Goal: Information Seeking & Learning: Find specific fact

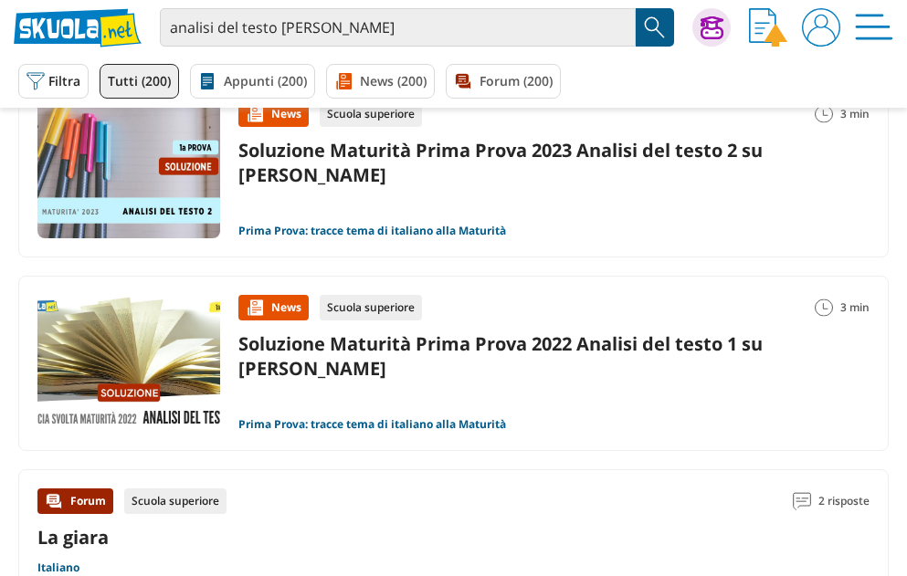
scroll to position [1552, 0]
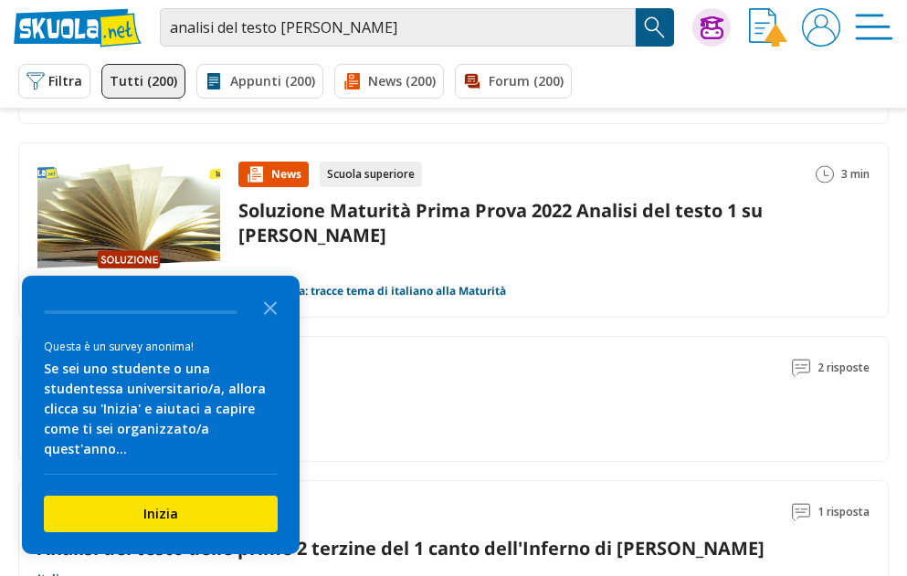
click at [271, 324] on icon "Close the survey" at bounding box center [270, 307] width 37 height 37
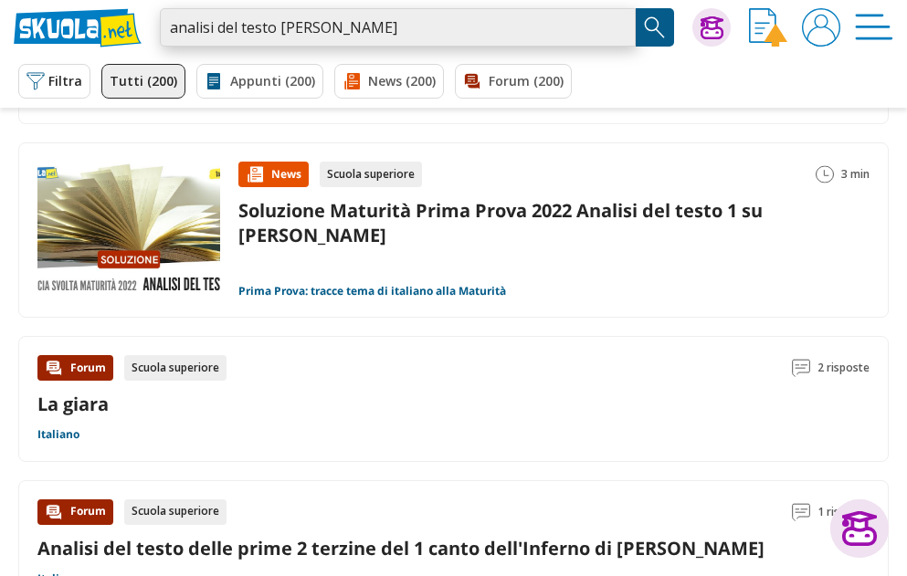
drag, startPoint x: 278, startPoint y: 28, endPoint x: 313, endPoint y: 27, distance: 35.6
click at [313, 27] on input "analisi del testo [PERSON_NAME]" at bounding box center [398, 27] width 476 height 38
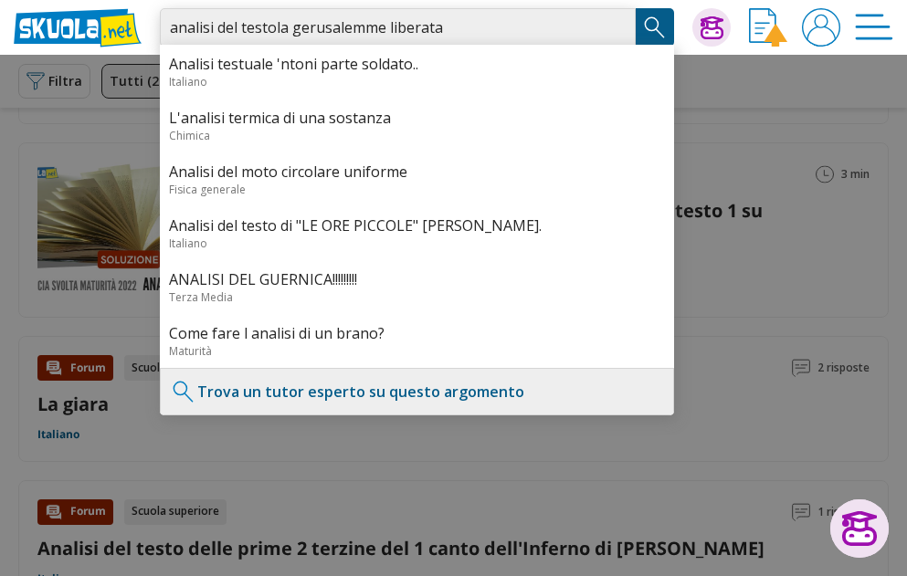
click at [274, 28] on input "analisi del testola gerusalemme liberata" at bounding box center [398, 27] width 476 height 38
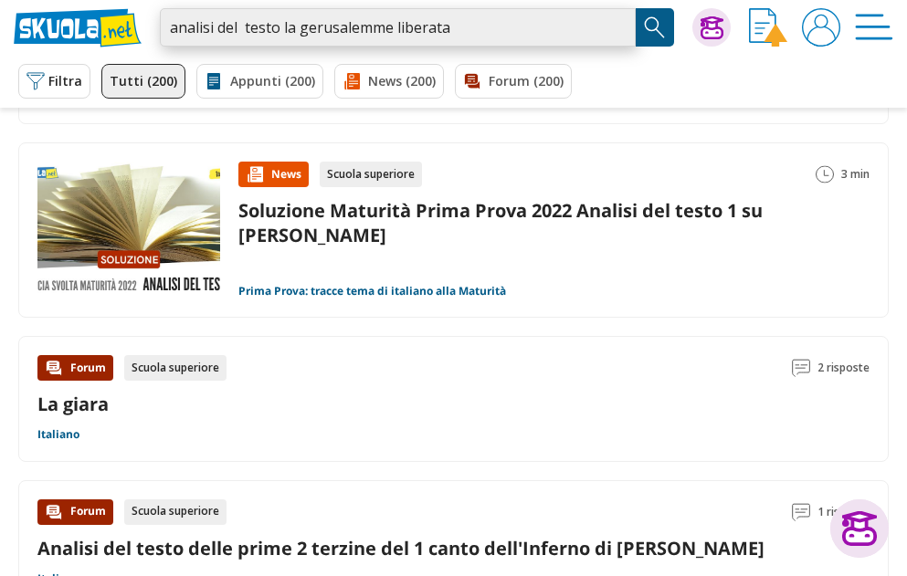
type input "analisi del testo la gerusalemme liberata"
click at [658, 21] on img "Search Button" at bounding box center [654, 27] width 27 height 27
click at [651, 23] on img "Search Button" at bounding box center [654, 27] width 27 height 27
click at [656, 23] on img "Search Button" at bounding box center [654, 27] width 27 height 27
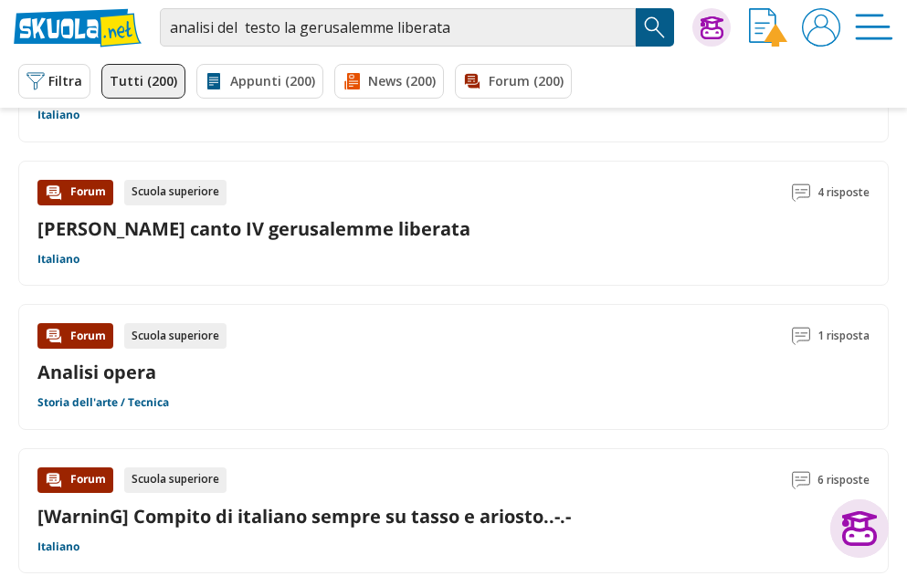
scroll to position [2648, 0]
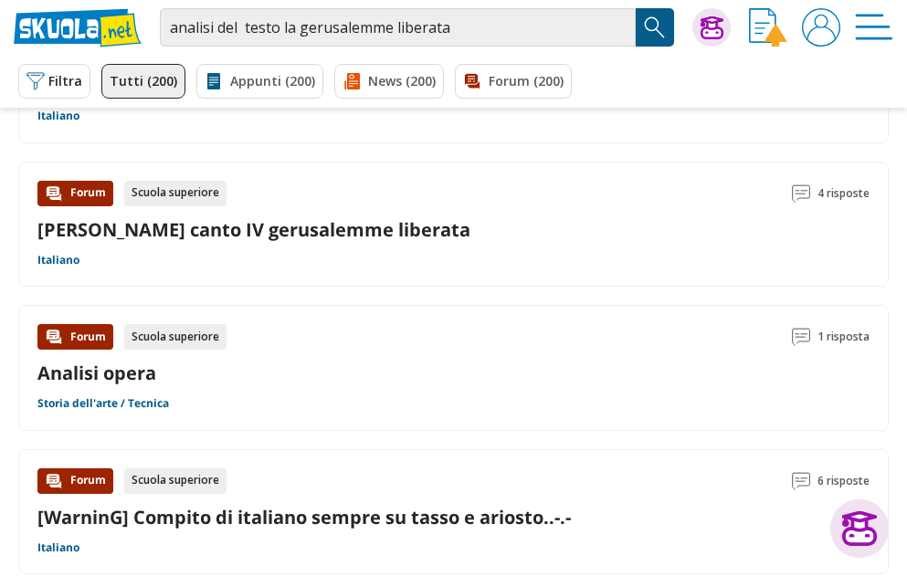
click at [171, 224] on link "[PERSON_NAME] canto IV gerusalemme liberata" at bounding box center [253, 229] width 433 height 25
